Goal: Communication & Community: Ask a question

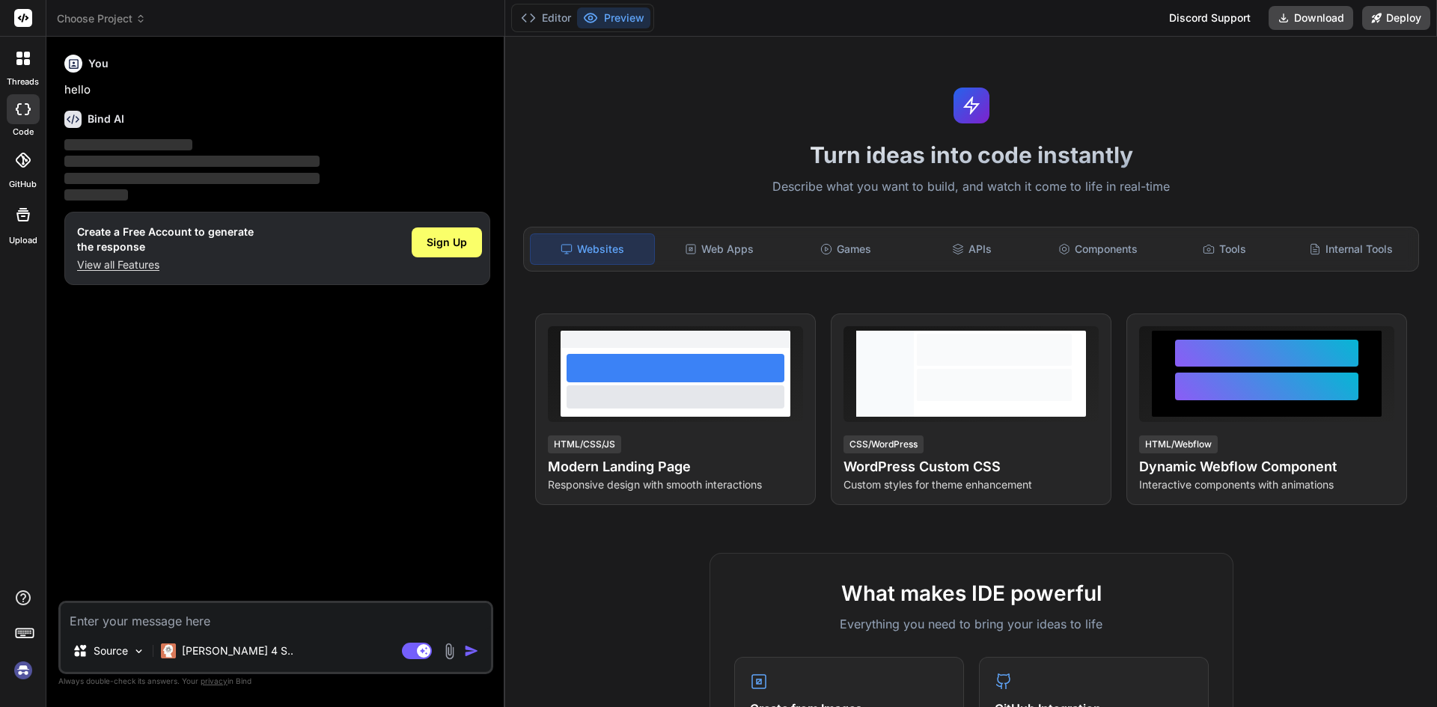
click at [189, 619] on textarea at bounding box center [276, 616] width 430 height 27
type textarea "x"
type textarea "Hi [PERSON_NAME], Please find the attached screens of reel frame, pay line, pay…"
type textarea "x"
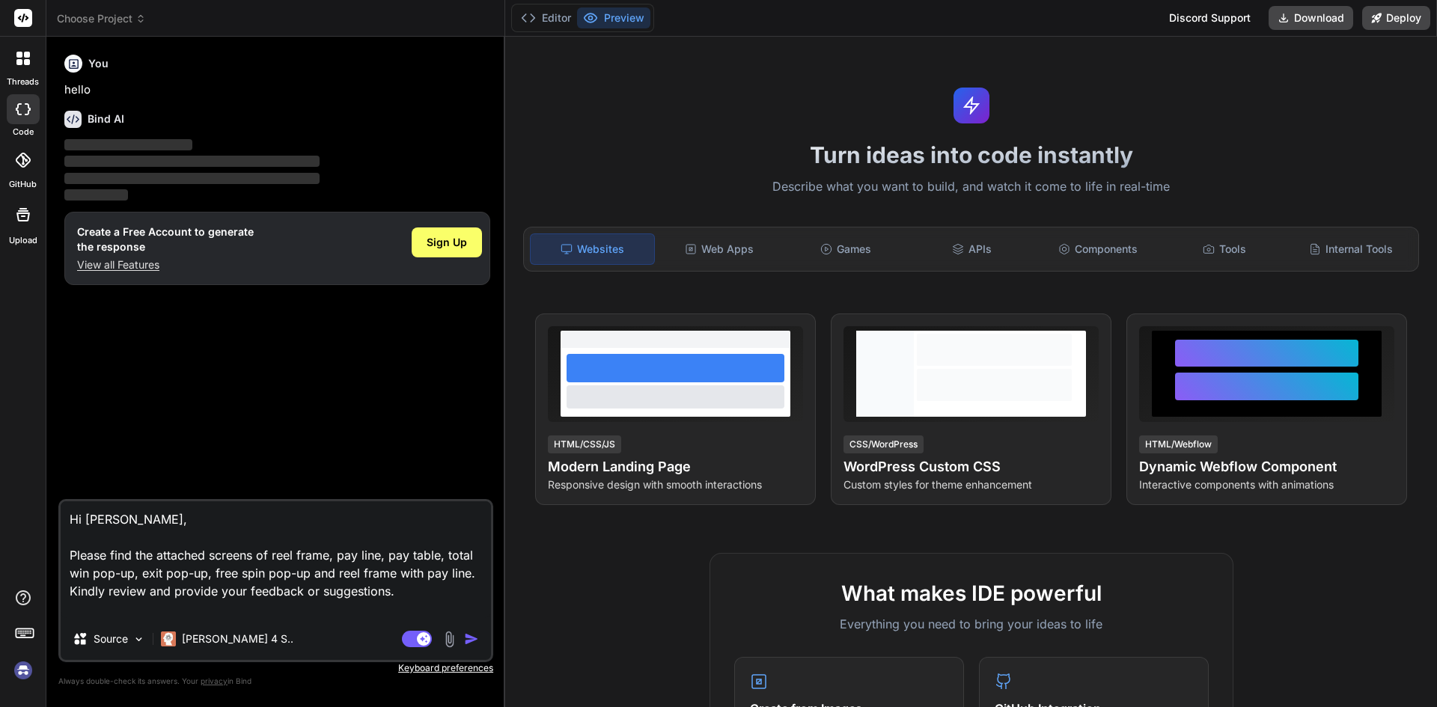
type textarea "Hi [PERSON_NAME], Please find the attached screens of reel frame, pay line, pay…"
type textarea "x"
type textarea "Hi [PERSON_NAME], Please find the attached screens of reel frame, pay line, pay…"
type textarea "x"
type textarea "Hi [PERSON_NAME], Please find the attached screens of reel frame, pay line, pay…"
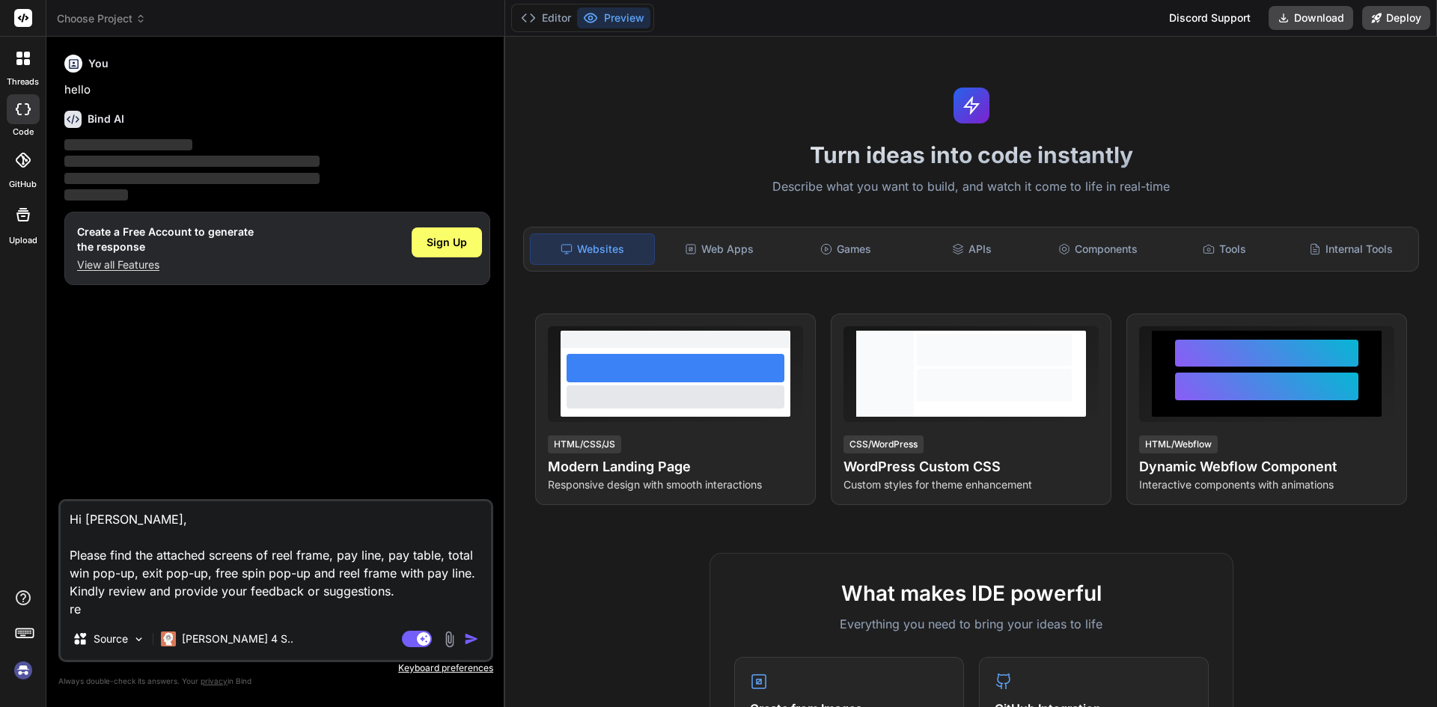
type textarea "x"
type textarea "Hi [PERSON_NAME], Please find the attached screens of reel frame, pay line, pay…"
type textarea "x"
type textarea "Hi [PERSON_NAME], Please find the attached screens of reel frame, pay line, pay…"
type textarea "x"
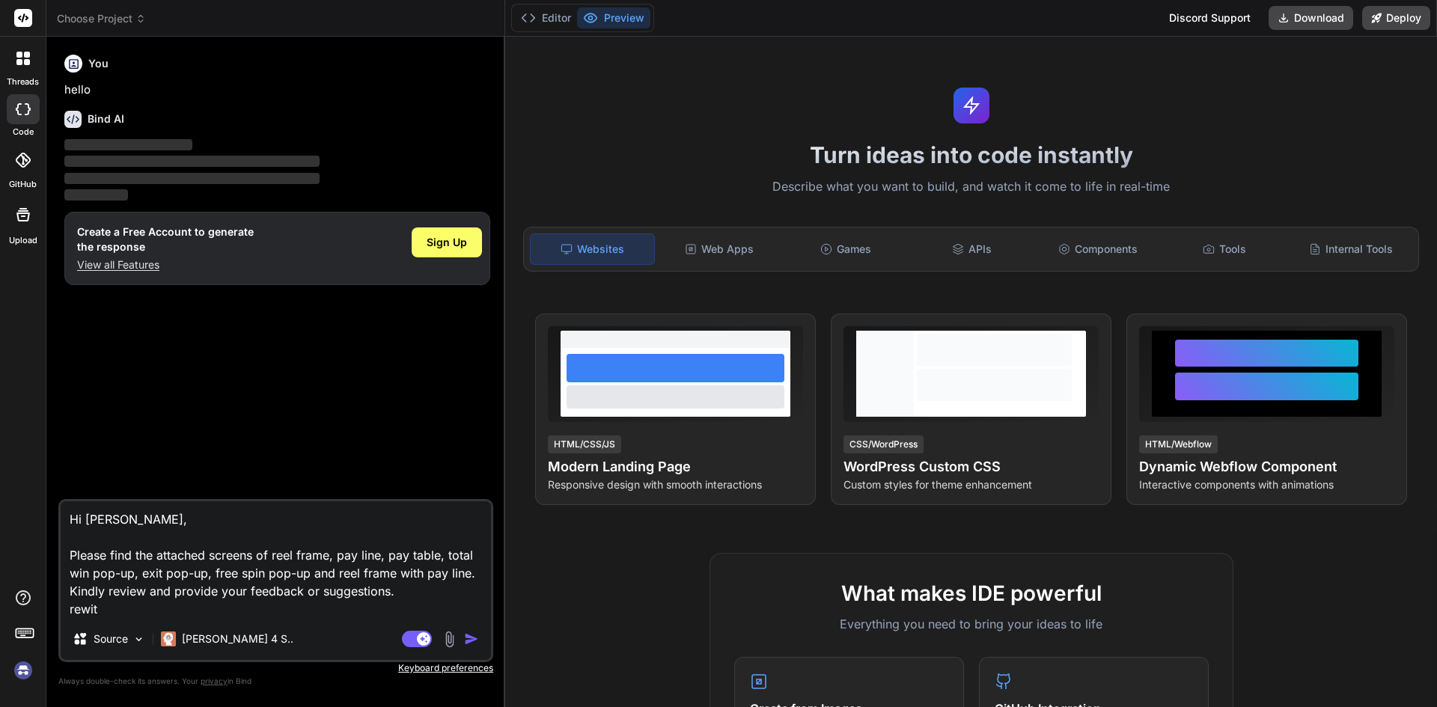
type textarea "Hi [PERSON_NAME], Please find the attached screens of reel frame, pay line, pay…"
type textarea "x"
type textarea "Hi [PERSON_NAME], Please find the attached screens of reel frame, pay line, pay…"
type textarea "x"
type textarea "Hi [PERSON_NAME], Please find the attached screens of reel frame, pay line, pay…"
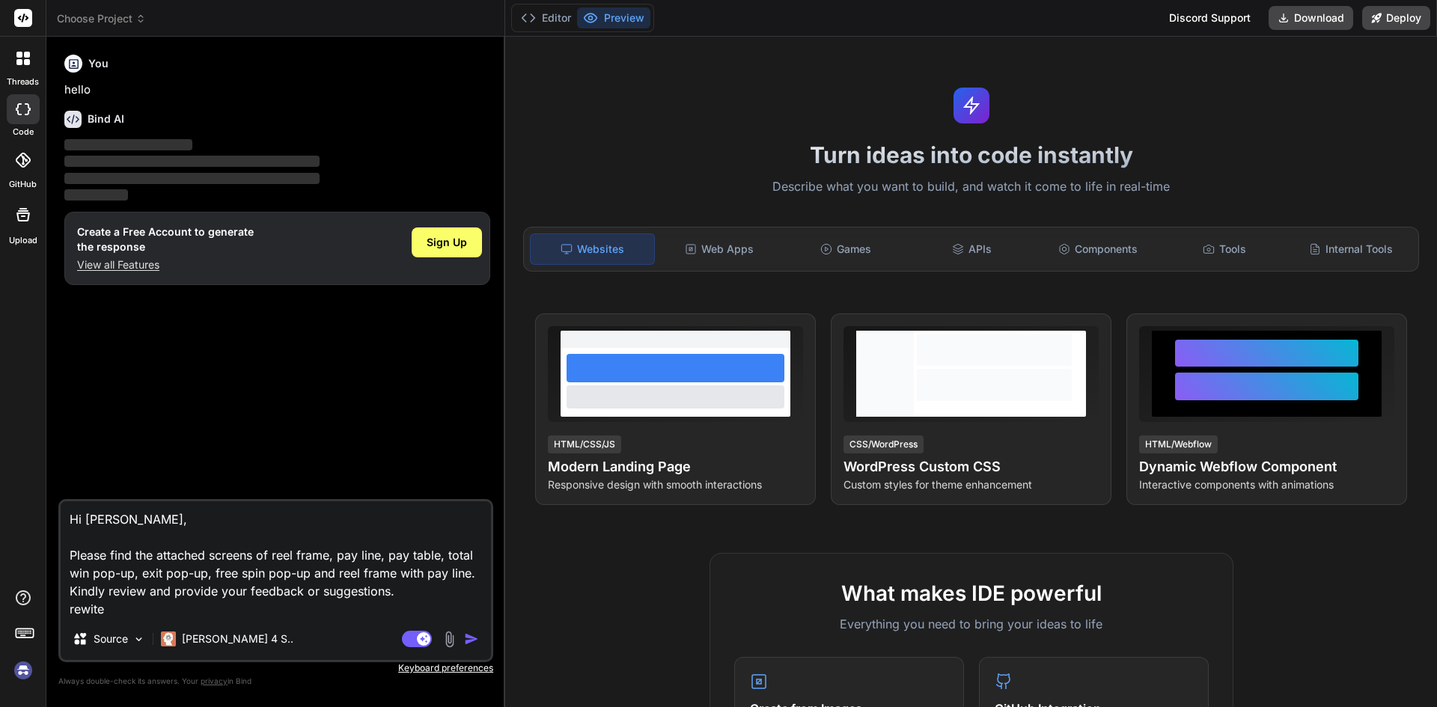
type textarea "x"
type textarea "Hi [PERSON_NAME], Please find the attached screens of reel frame, pay line, pay…"
type textarea "x"
type textarea "Hi [PERSON_NAME], Please find the attached screens of reel frame, pay line, pay…"
type textarea "x"
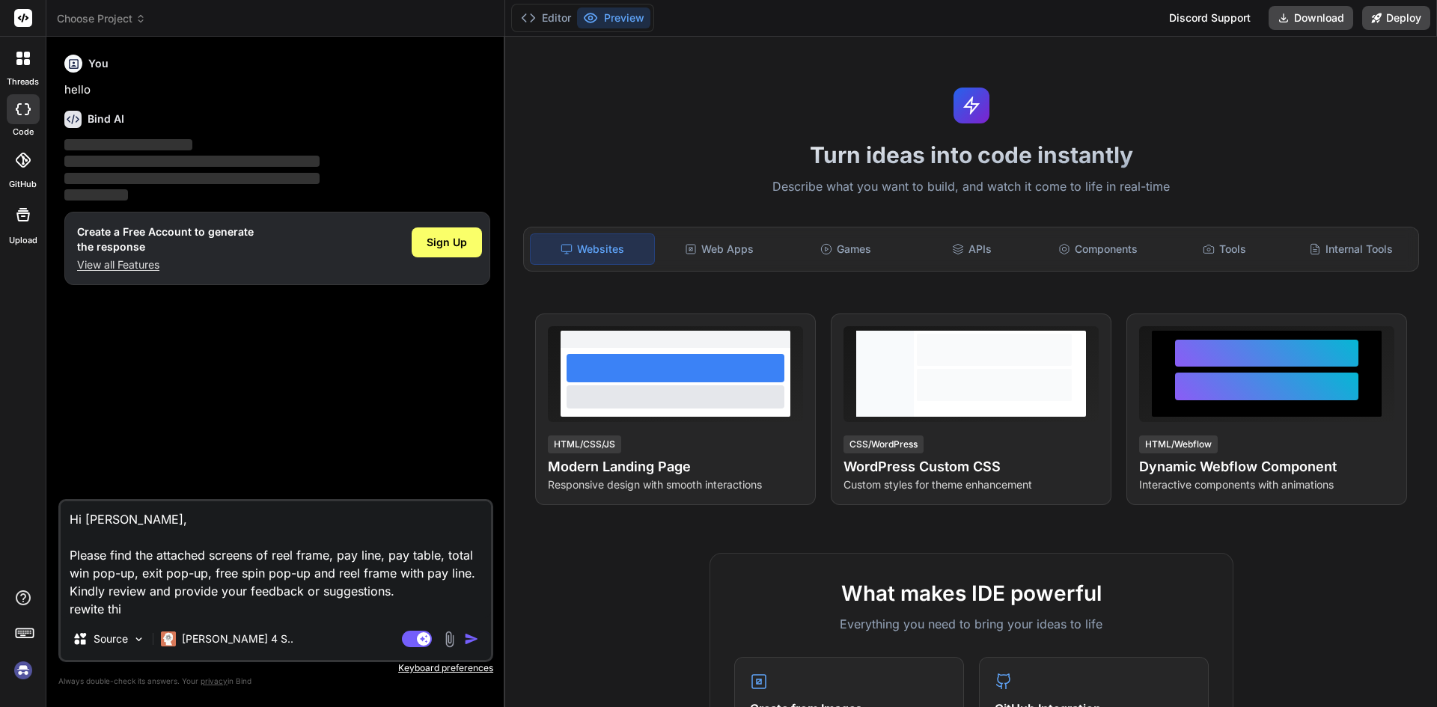
type textarea "Hi [PERSON_NAME], Please find the attached screens of reel frame, pay line, pay…"
type textarea "x"
click at [92, 612] on textarea "Hi [PERSON_NAME], Please find the attached screens of reel frame, pay line, pay…" at bounding box center [276, 560] width 430 height 117
type textarea "Hi [PERSON_NAME], Please find the attached screens of reel frame, pay line, pay…"
type textarea "x"
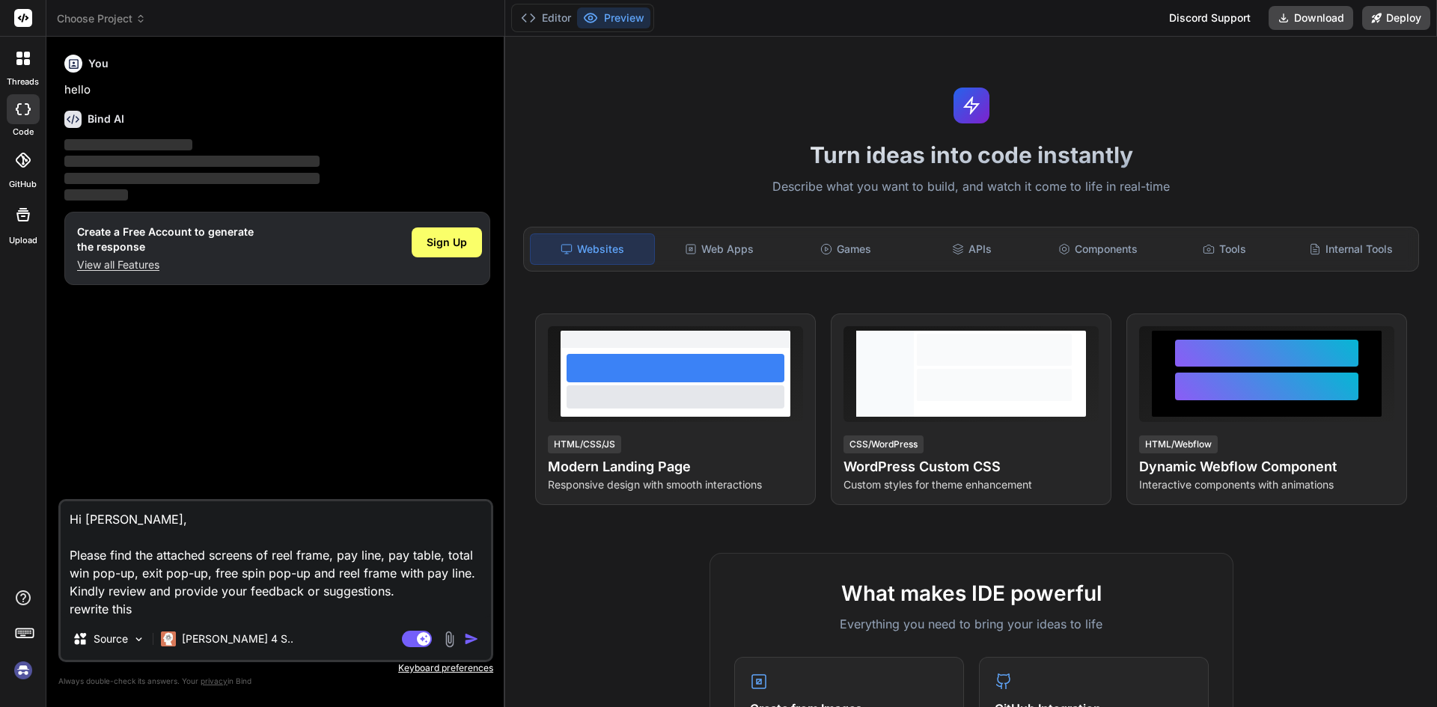
type textarea "Hi [PERSON_NAME], Please find the attached screens of reel frame, pay line, pay…"
click at [467, 641] on img "button" at bounding box center [471, 639] width 15 height 15
click at [471, 644] on img "button" at bounding box center [471, 639] width 15 height 15
click at [472, 644] on img "button" at bounding box center [471, 639] width 15 height 15
